Goal: Obtain resource: Download file/media

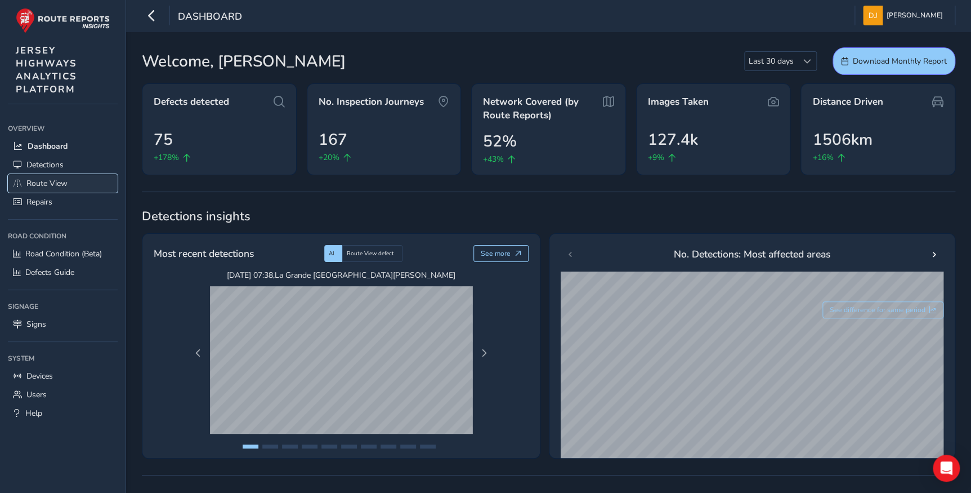
click at [41, 187] on span "Route View" at bounding box center [46, 183] width 41 height 11
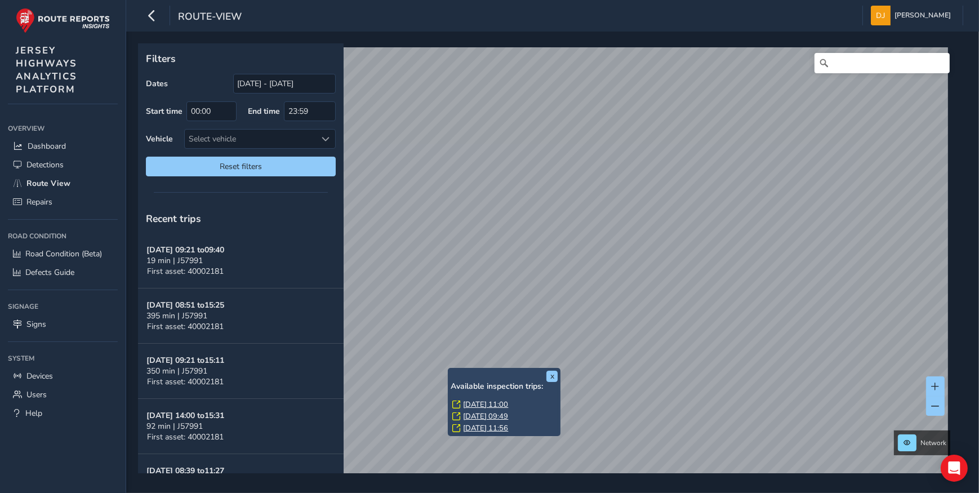
click at [474, 403] on link "[DATE] 11:00" at bounding box center [485, 404] width 45 height 10
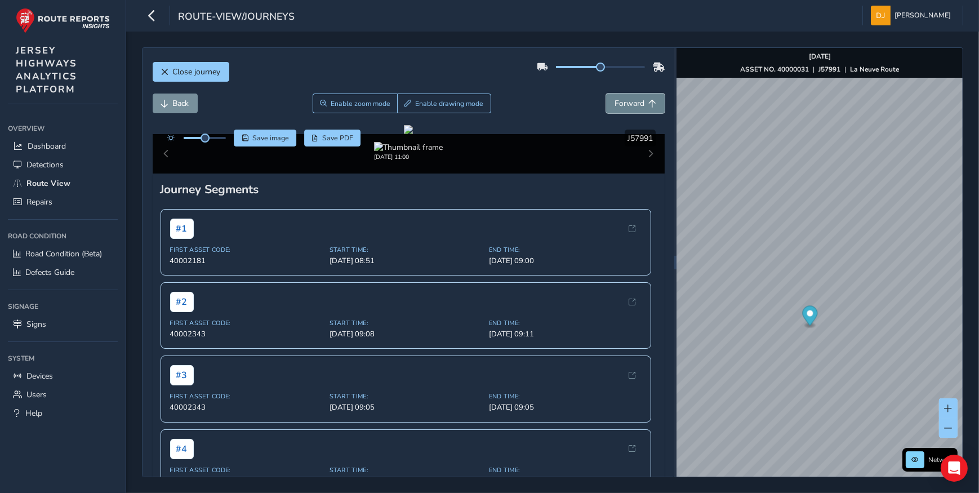
click at [615, 103] on span "Forward" at bounding box center [629, 103] width 30 height 11
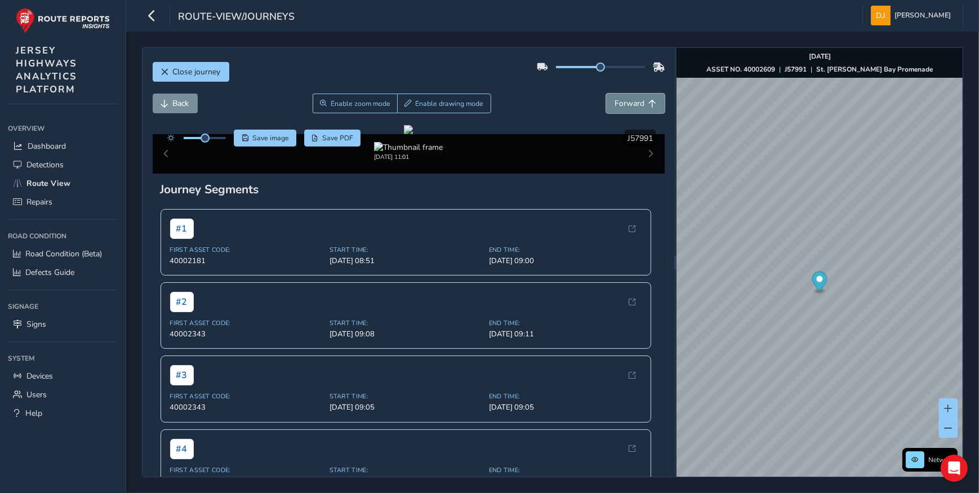
click at [615, 103] on span "Forward" at bounding box center [629, 103] width 30 height 11
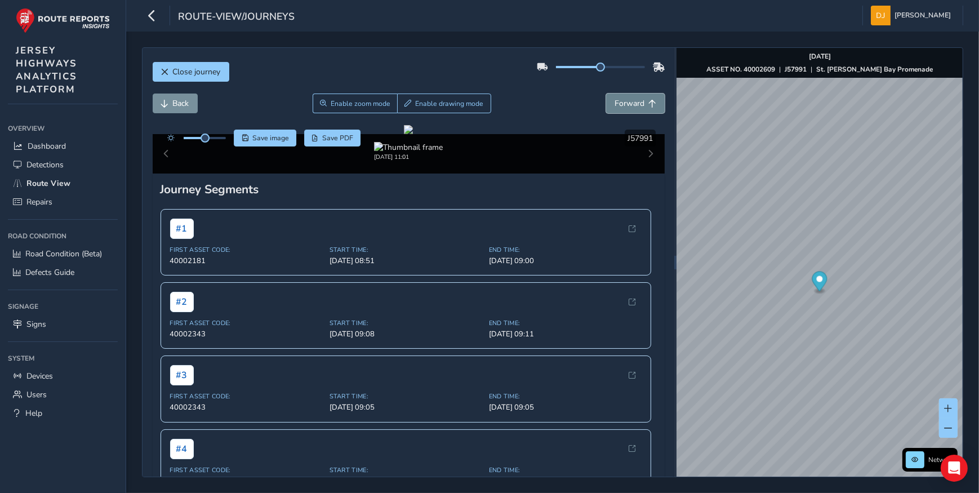
click at [615, 103] on span "Forward" at bounding box center [629, 103] width 30 height 11
click at [257, 135] on span "Save image" at bounding box center [270, 137] width 37 height 9
click at [637, 108] on button "Forward" at bounding box center [635, 103] width 59 height 20
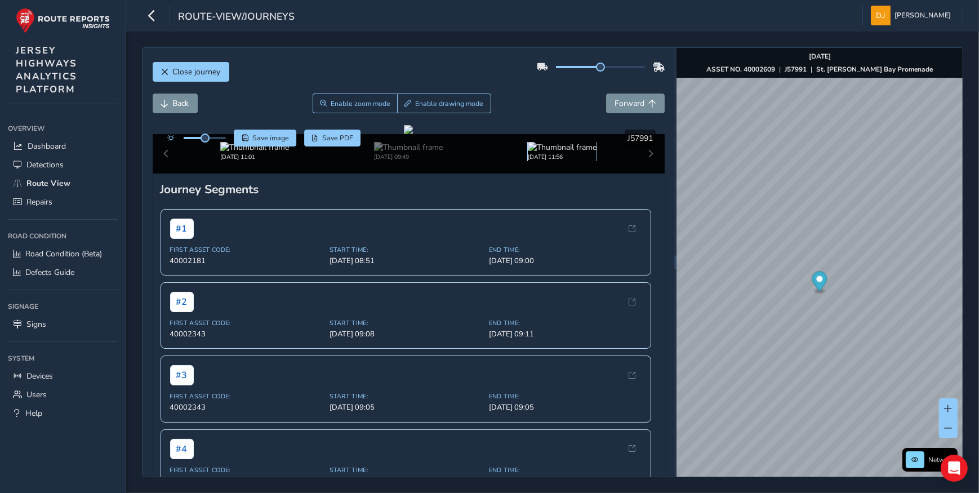
click at [537, 153] on img at bounding box center [562, 147] width 69 height 11
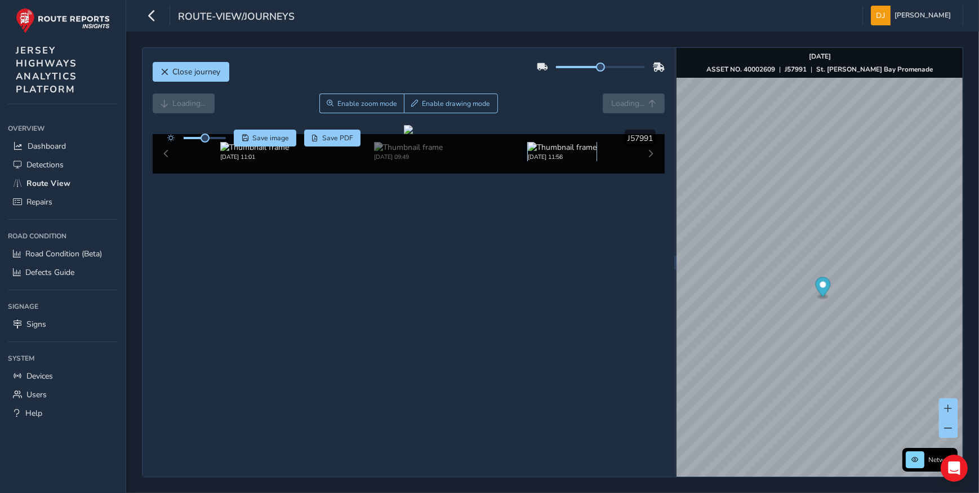
click at [557, 153] on img at bounding box center [562, 147] width 69 height 11
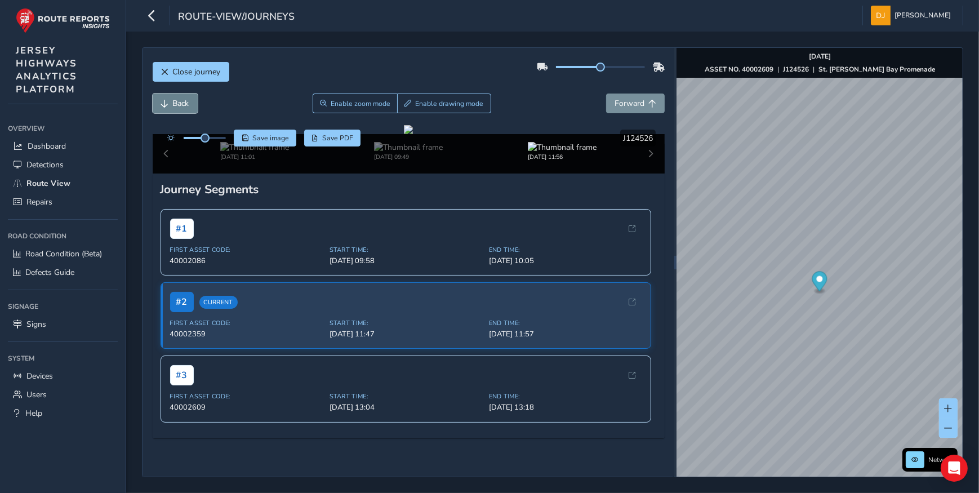
click at [166, 105] on span "Back" at bounding box center [165, 104] width 8 height 8
click at [268, 141] on span "Save image" at bounding box center [270, 137] width 37 height 9
